Goal: Check status: Check status

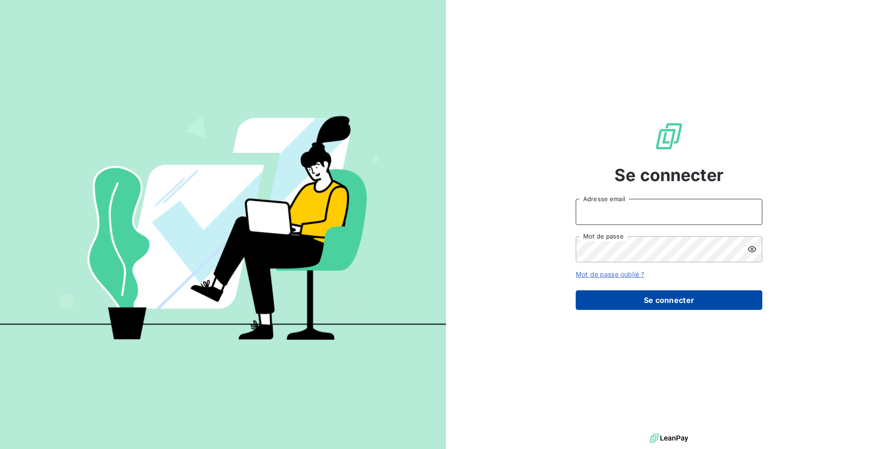
type input "[EMAIL_ADDRESS][DOMAIN_NAME]"
click at [604, 304] on button "Se connecter" at bounding box center [668, 300] width 187 height 20
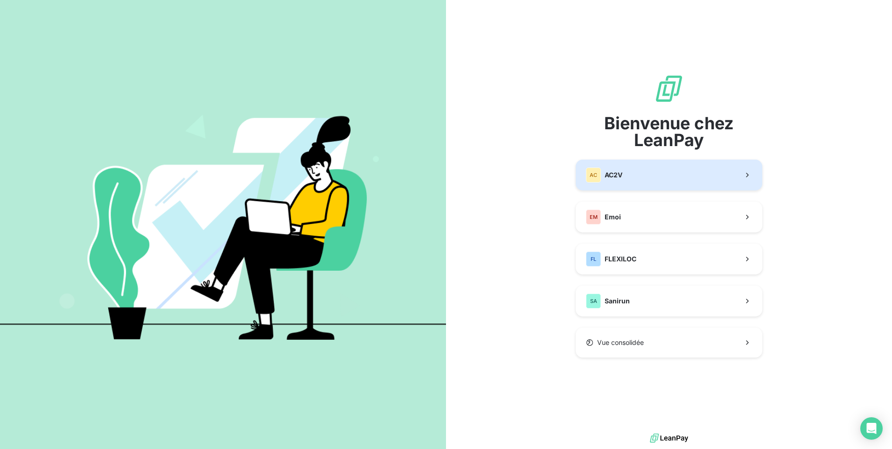
click at [629, 173] on button "AC AC2V" at bounding box center [668, 174] width 187 height 31
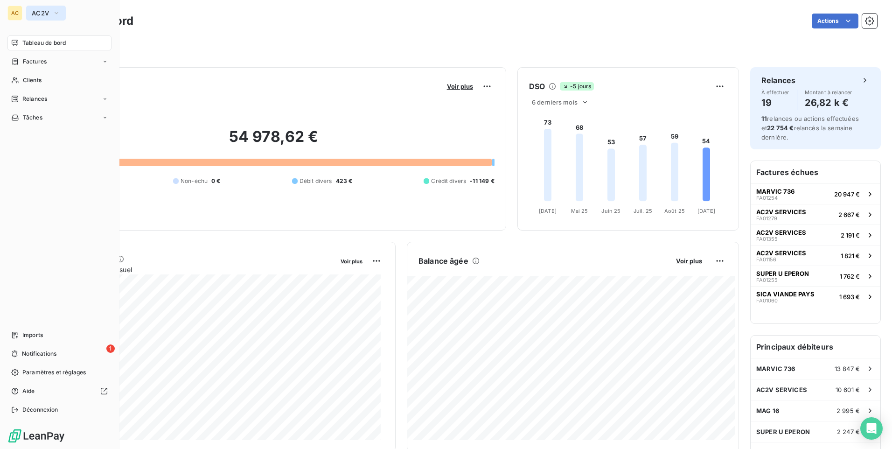
click at [50, 12] on button "AC2V" at bounding box center [46, 13] width 40 height 15
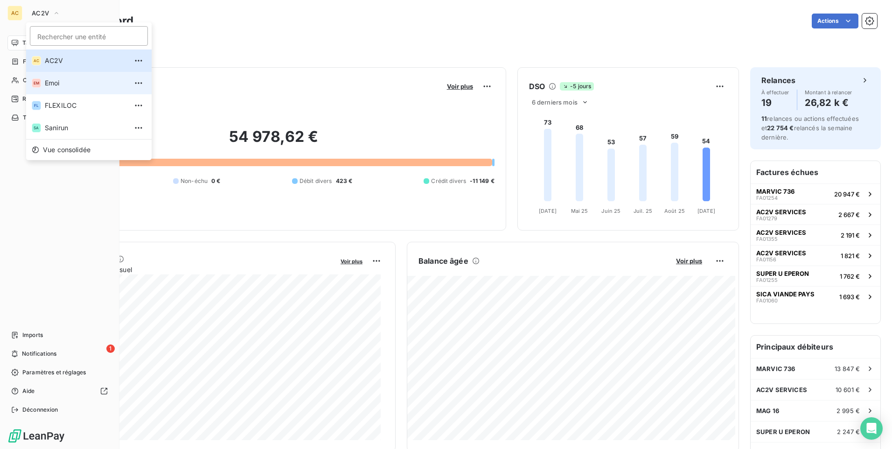
click at [60, 90] on li "EM Emoi" at bounding box center [88, 83] width 125 height 22
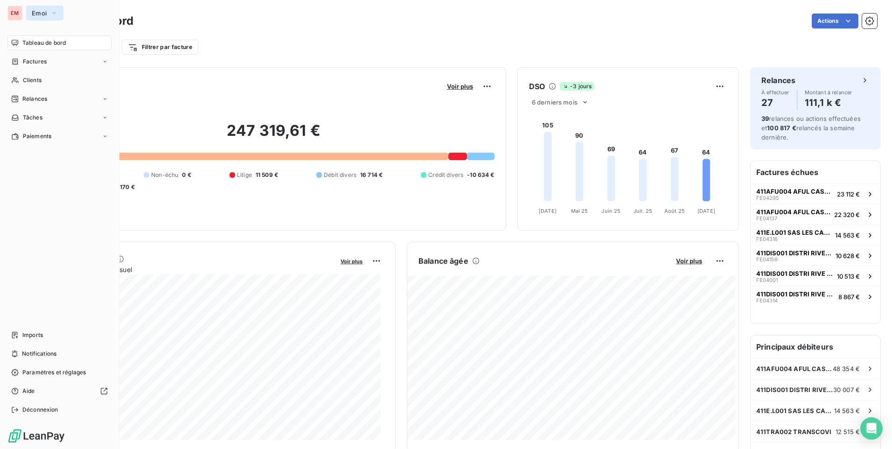
click at [43, 7] on button "Emoi" at bounding box center [44, 13] width 37 height 15
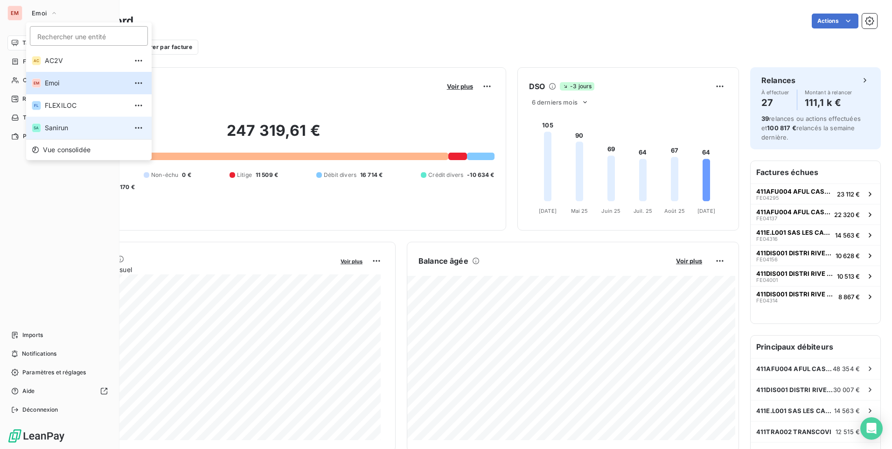
click at [77, 125] on span "Sanirun" at bounding box center [86, 127] width 83 height 9
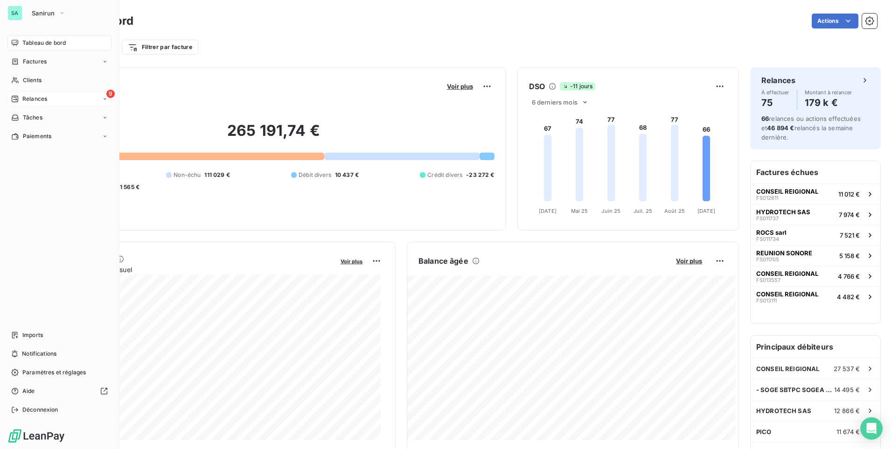
click at [53, 97] on div "9 Relances" at bounding box center [59, 98] width 104 height 15
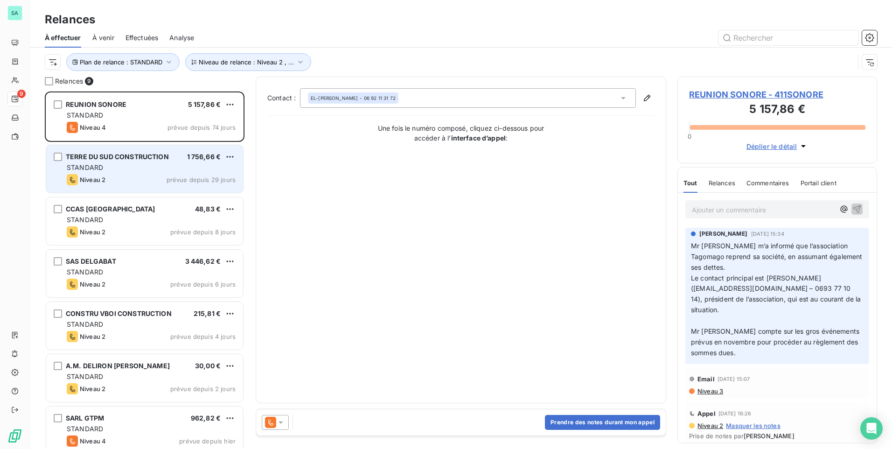
click at [145, 175] on div "Niveau 2 prévue depuis 29 jours" at bounding box center [151, 179] width 169 height 11
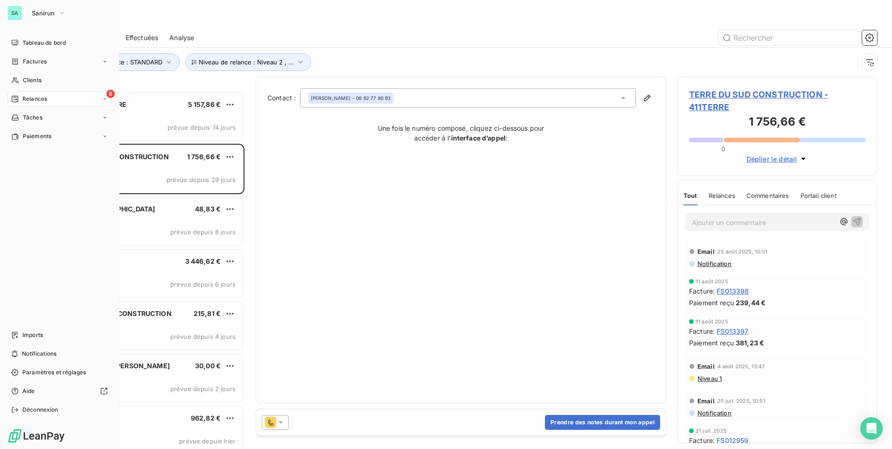
click at [16, 7] on div "SA" at bounding box center [14, 13] width 15 height 15
click at [58, 10] on icon "button" at bounding box center [61, 12] width 7 height 9
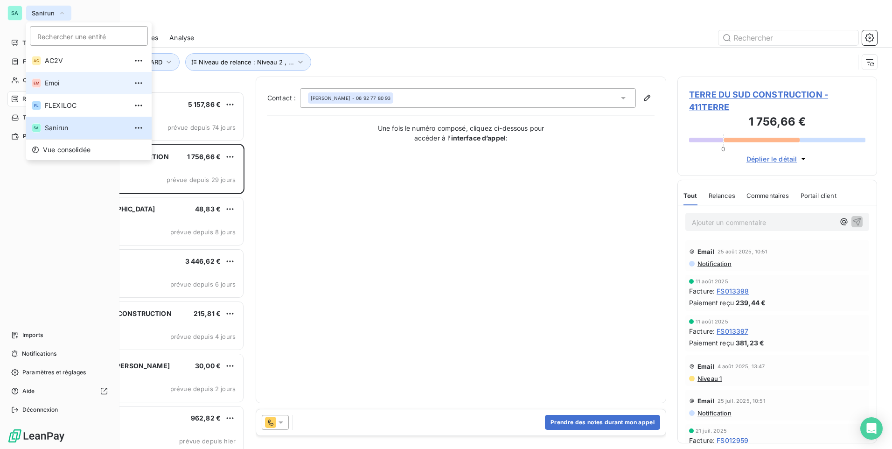
click at [46, 87] on span "Emoi" at bounding box center [86, 82] width 83 height 9
